Goal: Task Accomplishment & Management: Manage account settings

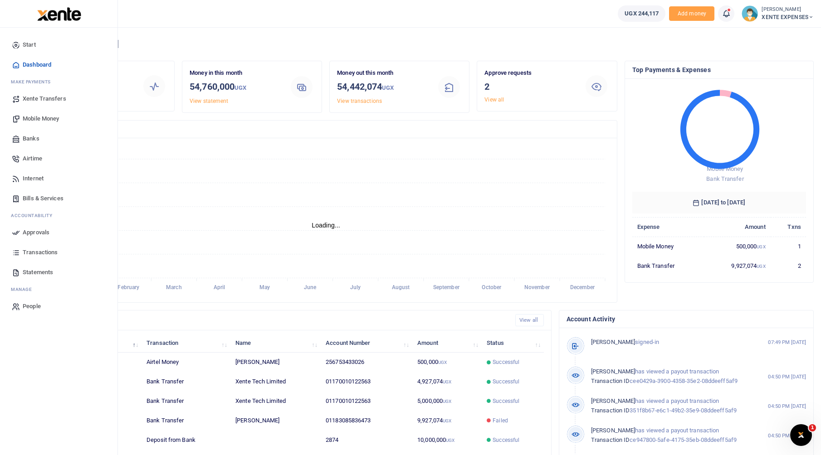
click at [33, 142] on span "Banks" at bounding box center [31, 138] width 17 height 9
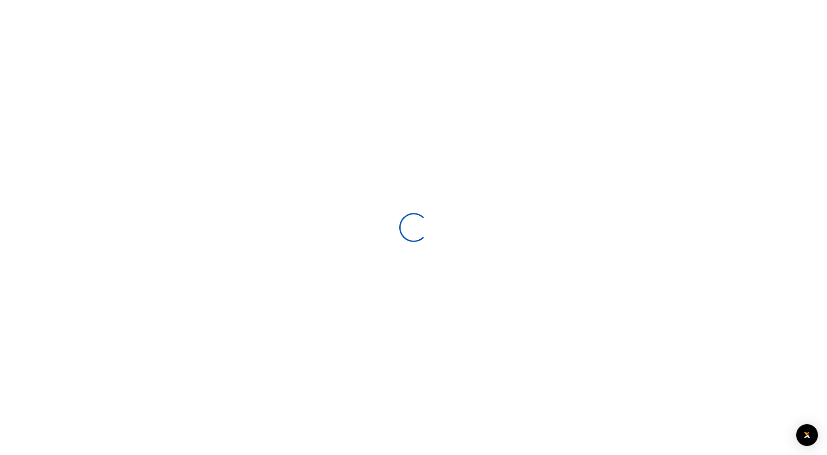
select select
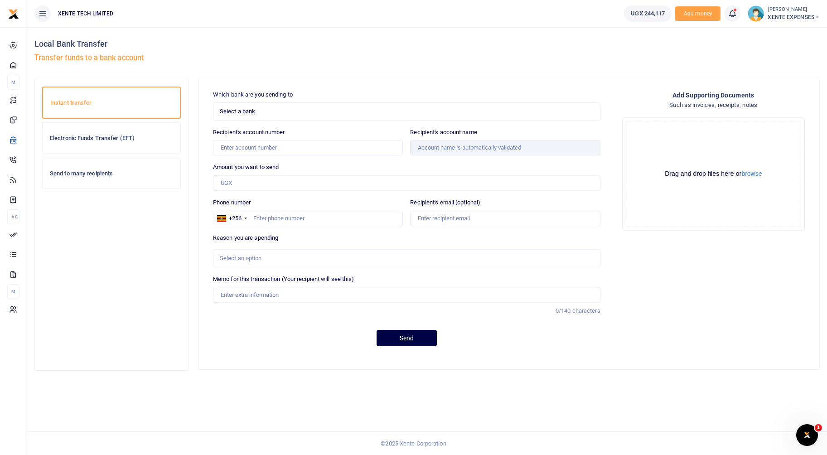
click at [256, 112] on span "Select a bank" at bounding box center [404, 111] width 368 height 9
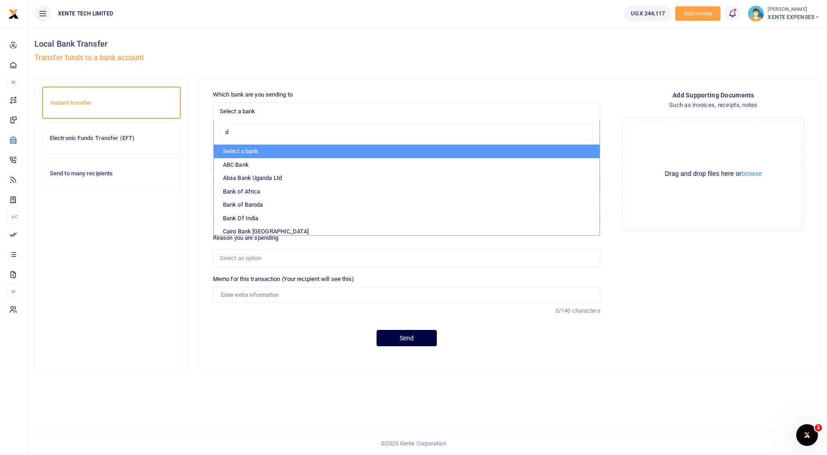
type input "df"
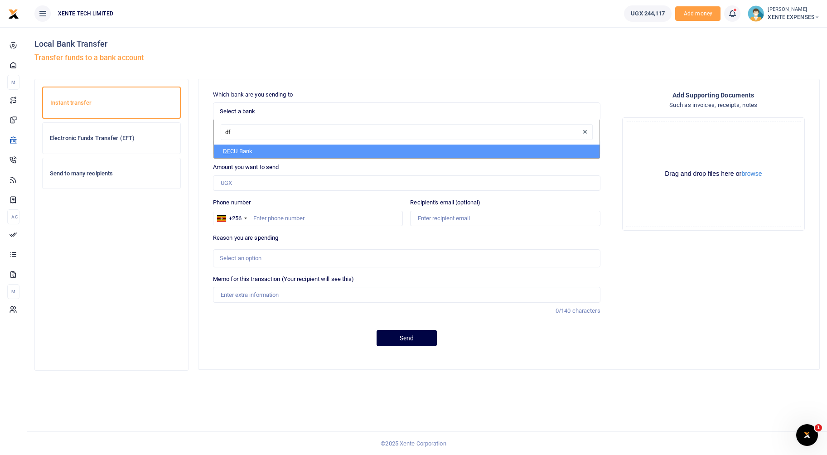
select select "DFCU"
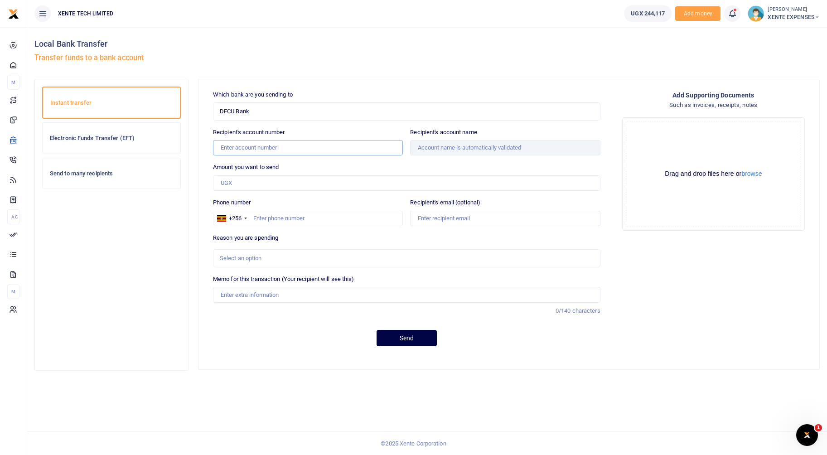
click at [248, 152] on input "Recipient's account number" at bounding box center [308, 147] width 190 height 15
type input "01170010122563"
click at [207, 180] on div "Which bank are you sending to DFCU Bank Select an option... Select a bank ABC B…" at bounding box center [406, 222] width 409 height 264
click at [244, 186] on input "Amount you want to send" at bounding box center [407, 182] width 388 height 15
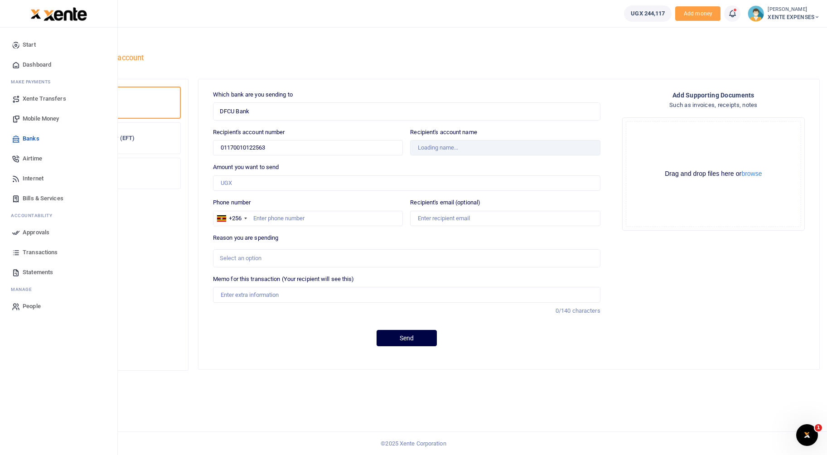
type input "Xente Tech Limited"
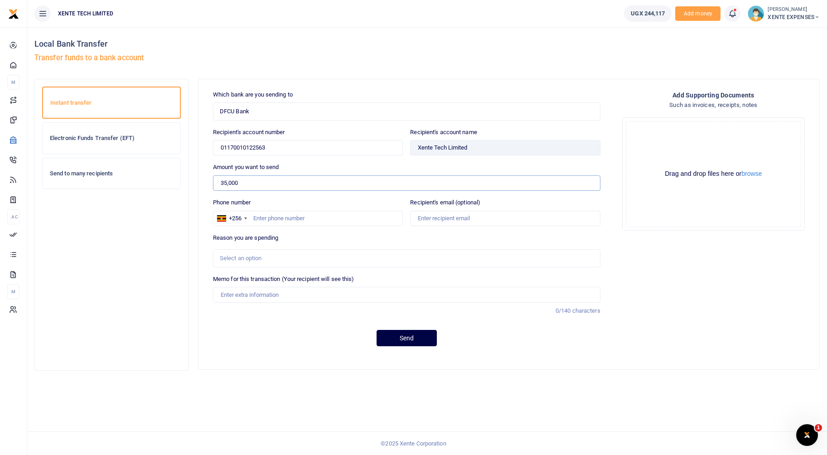
type input "35,000"
click at [287, 223] on input "Phone number" at bounding box center [308, 218] width 190 height 15
type input "773433026"
click at [292, 250] on div "Select an option" at bounding box center [407, 258] width 388 height 18
click at [293, 258] on div "Select an option" at bounding box center [404, 258] width 368 height 9
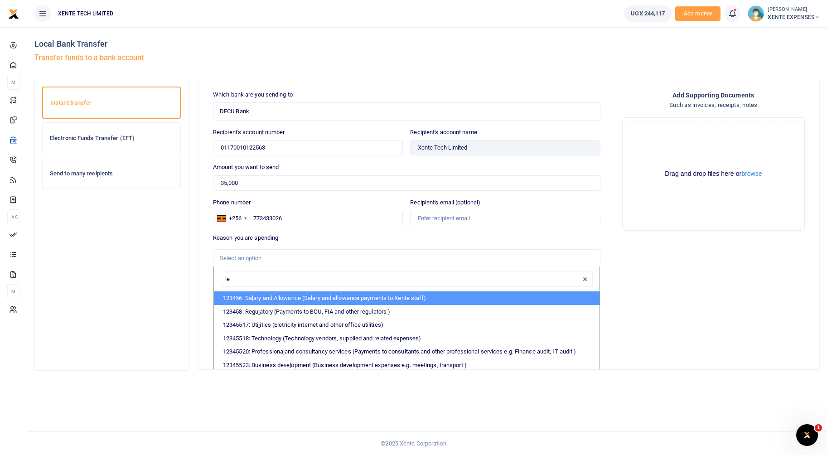
type input "leg"
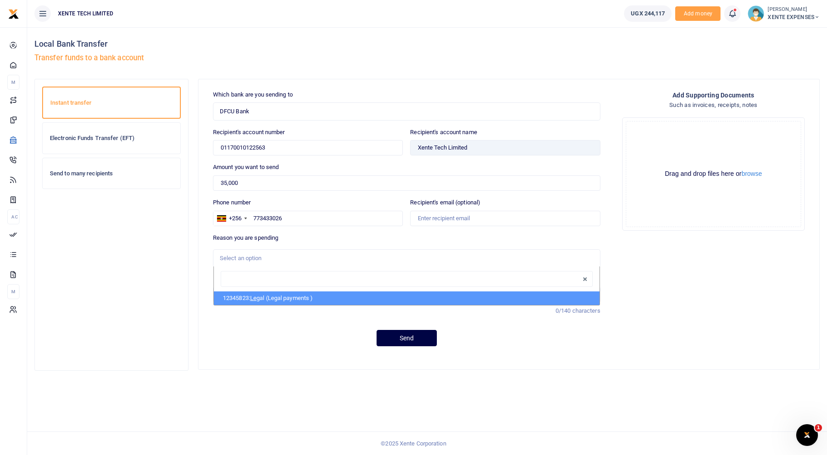
select select "17"
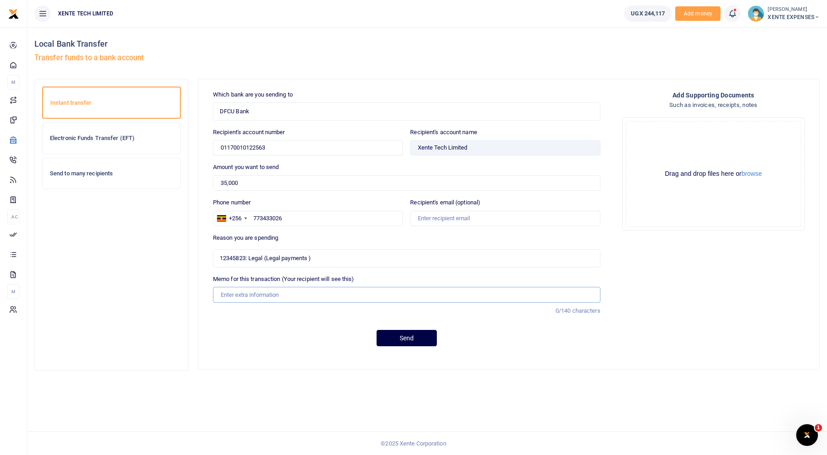
click at [308, 296] on input "Memo for this transaction (Your recipient will see this)" at bounding box center [407, 294] width 388 height 15
type input "R"
click at [238, 295] on input "Filing 2 board resolution" at bounding box center [407, 294] width 388 height 15
type input "Filing a board resolution"
click at [319, 331] on div "Send" at bounding box center [407, 338] width 388 height 16
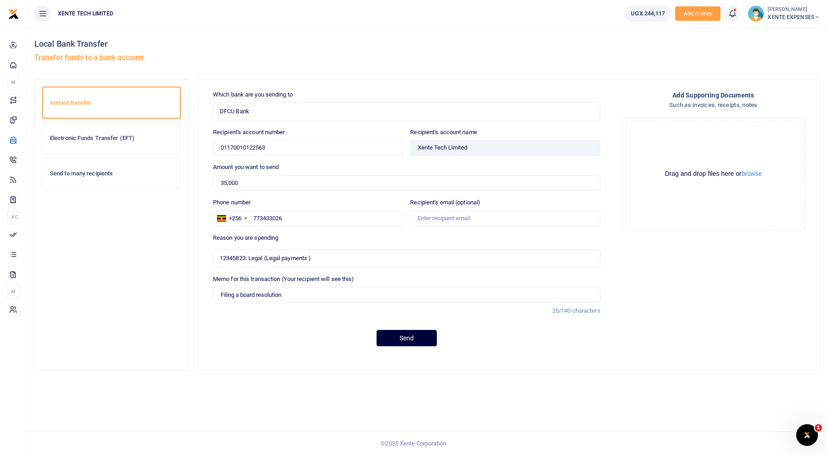
click at [412, 342] on button "Send" at bounding box center [407, 338] width 60 height 16
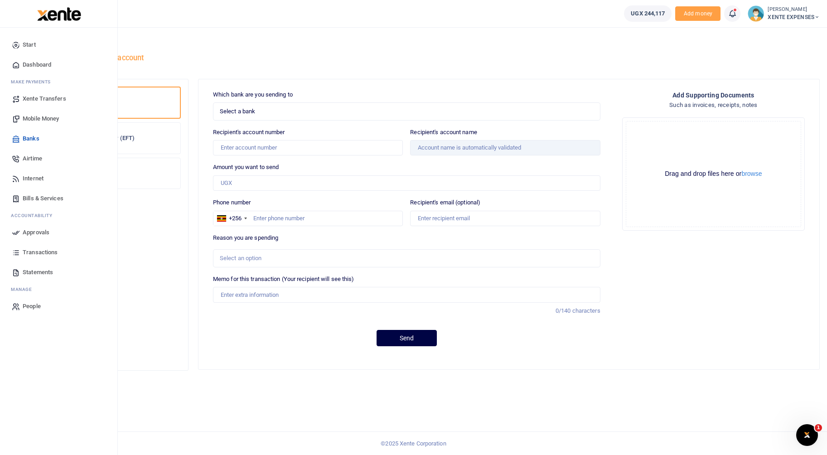
click at [40, 233] on span "Approvals" at bounding box center [36, 232] width 27 height 9
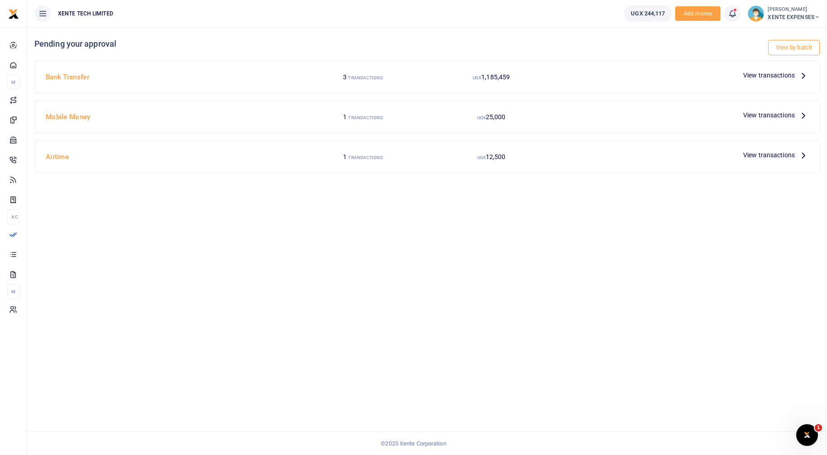
click at [775, 74] on span "View transactions" at bounding box center [770, 75] width 52 height 10
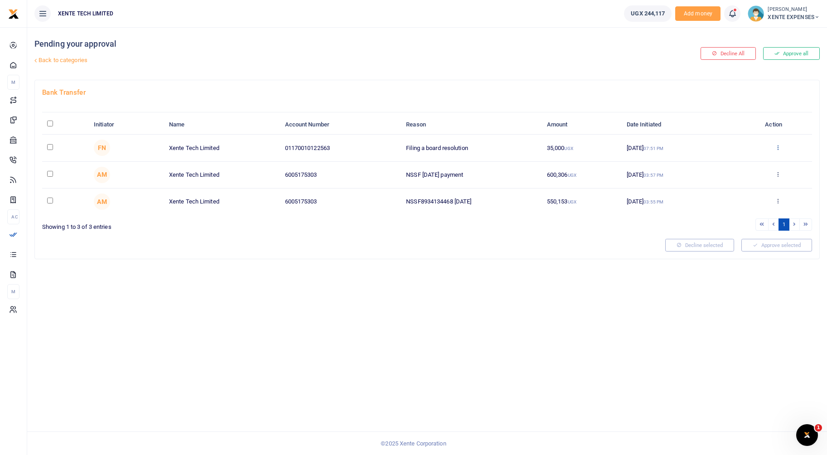
click at [776, 147] on icon at bounding box center [778, 147] width 6 height 6
click at [751, 167] on link "Approve" at bounding box center [745, 162] width 72 height 13
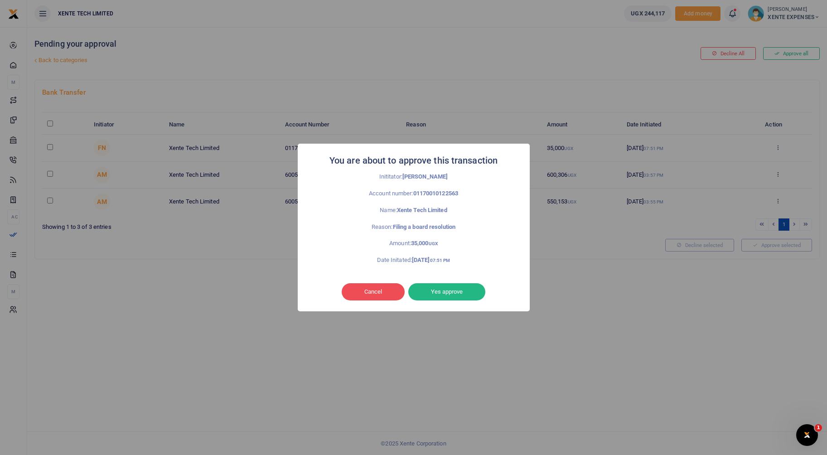
click at [453, 281] on div "You are about to approve this transaction × Inititator: Francis Nkununungi Acco…" at bounding box center [414, 227] width 232 height 167
click at [450, 288] on button "Yes approve" at bounding box center [447, 291] width 77 height 17
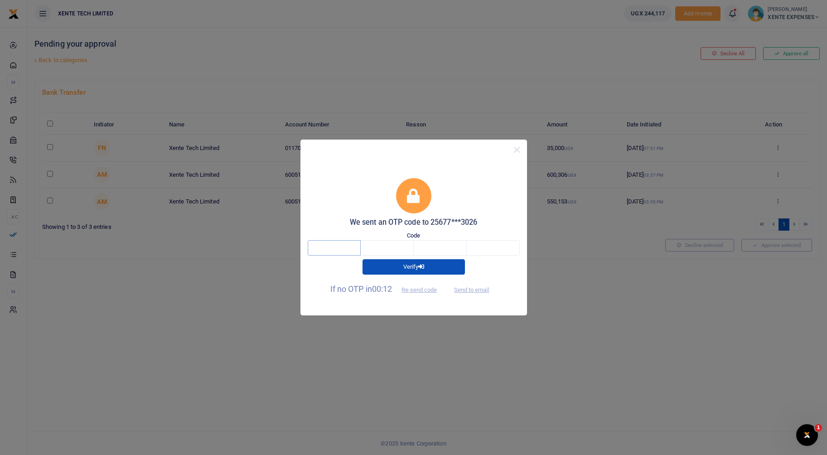
click at [321, 249] on input "text" at bounding box center [334, 247] width 53 height 15
type input "9"
type input "7"
type input "8"
type input "2"
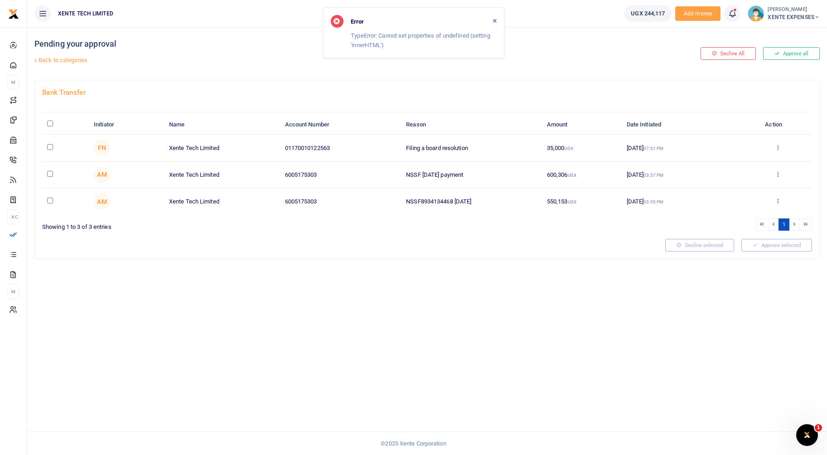
click at [50, 144] on input "checkbox" at bounding box center [50, 147] width 6 height 6
checkbox input "true"
click at [751, 244] on button "Approve selected (1)" at bounding box center [773, 245] width 77 height 13
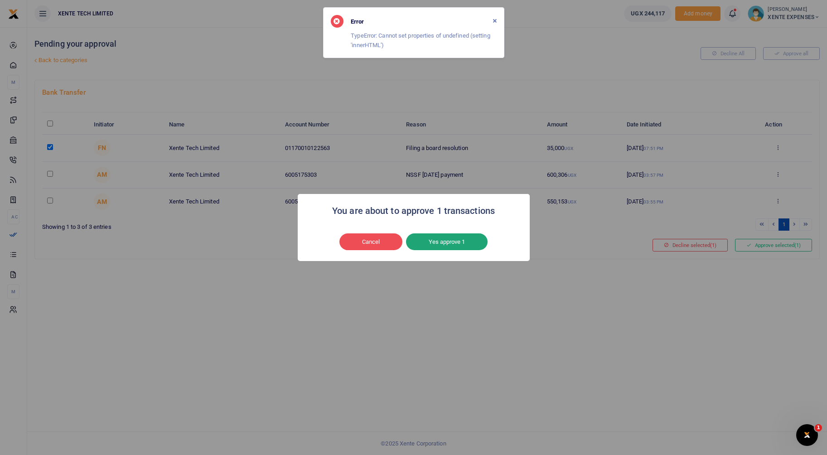
click at [454, 243] on button "Yes approve 1" at bounding box center [447, 242] width 82 height 17
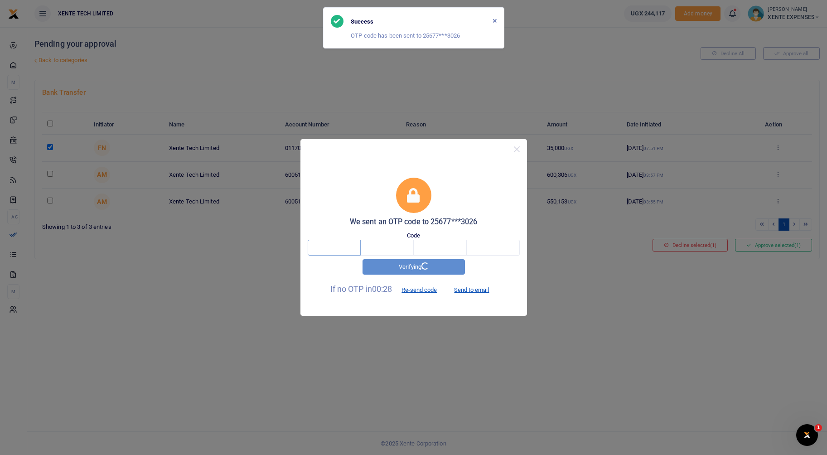
click at [349, 253] on input "text" at bounding box center [334, 247] width 53 height 15
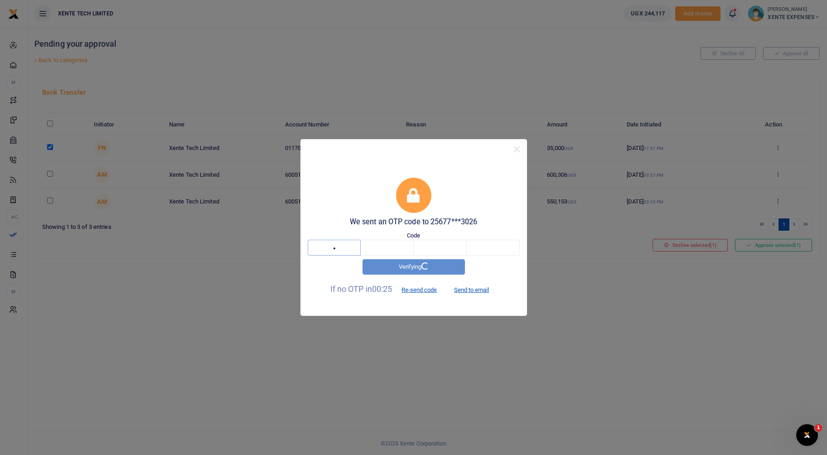
type input "5"
type input "4"
type input "7"
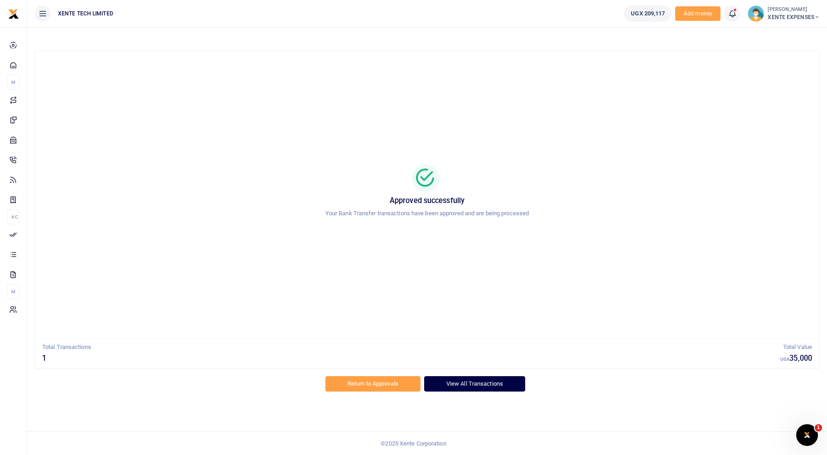
click at [491, 385] on link "View All Transactions" at bounding box center [474, 383] width 101 height 15
